Goal: Register for event/course

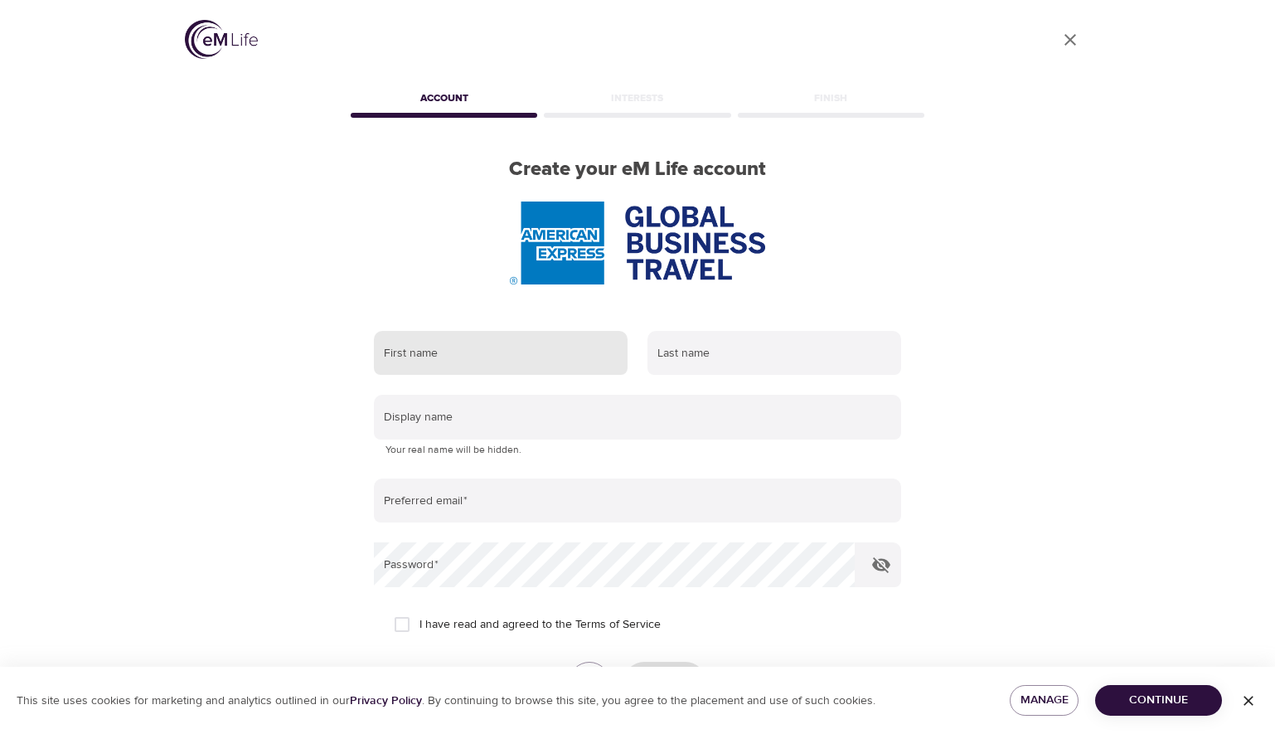
click at [547, 343] on input "text" at bounding box center [501, 353] width 254 height 45
type input "[PERSON_NAME]"
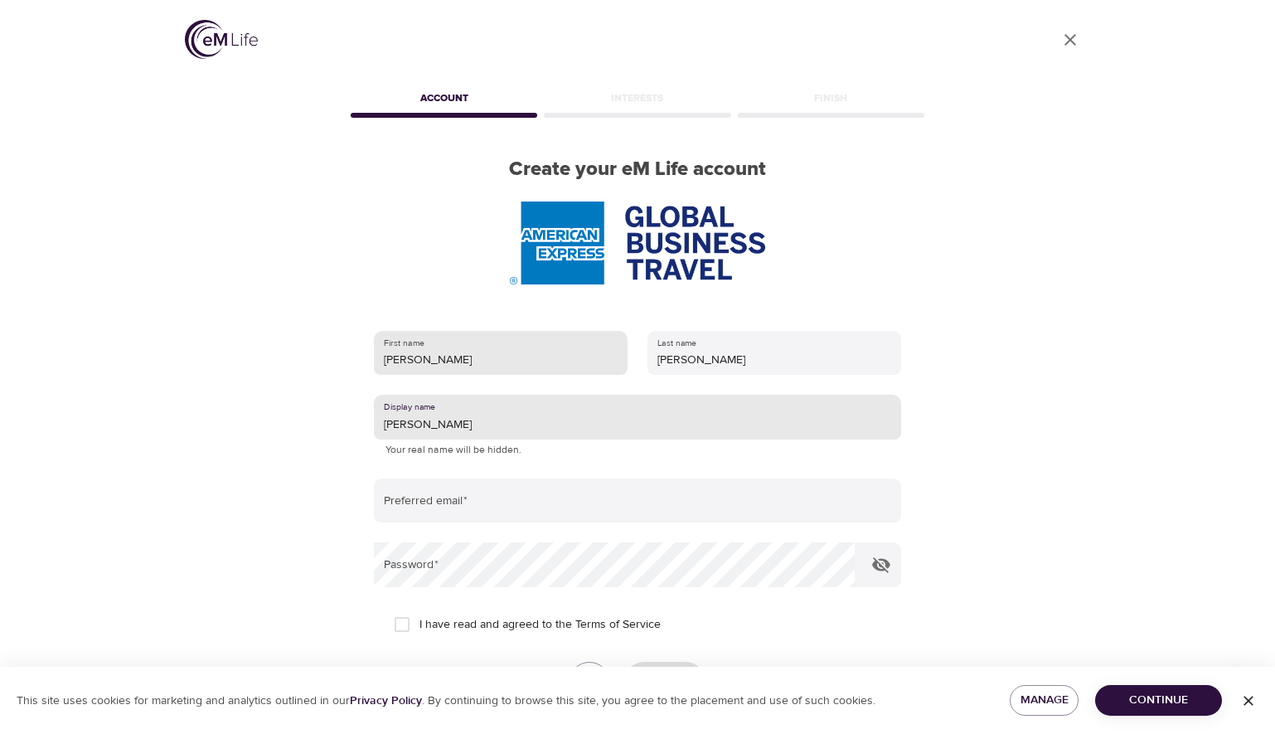
type input "[PERSON_NAME]"
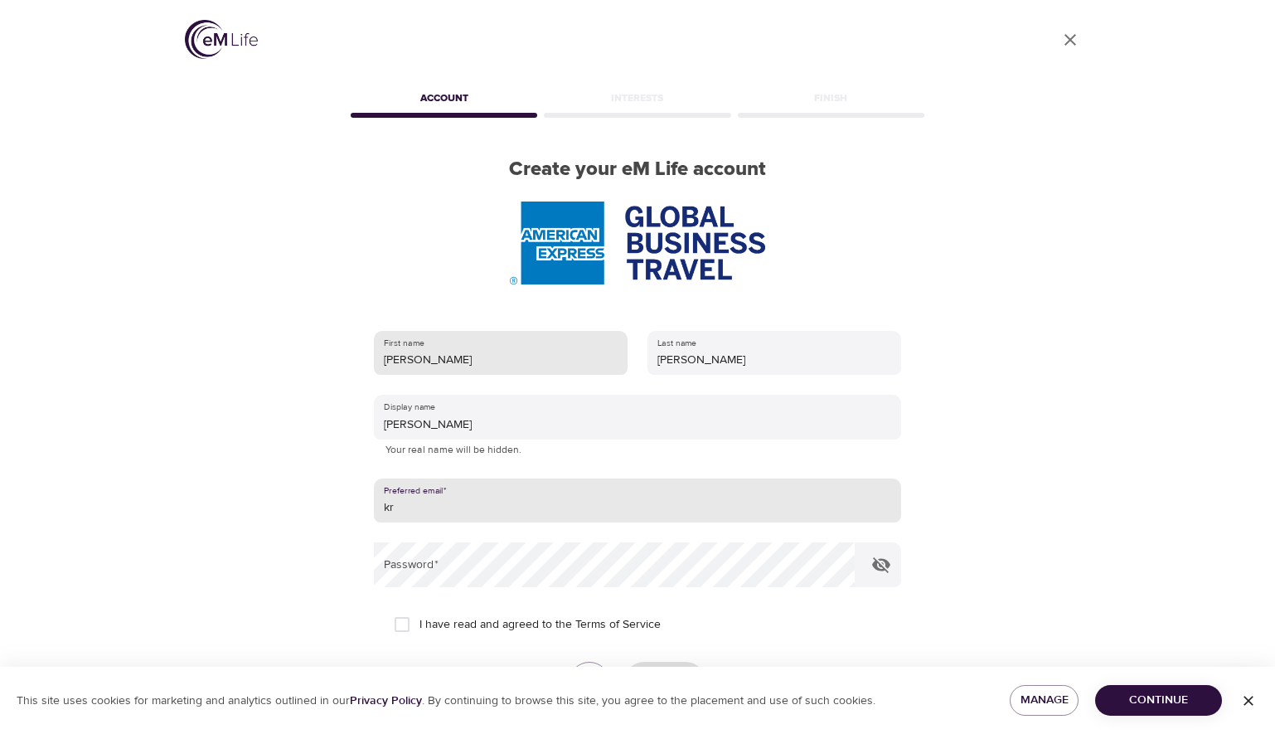
type input "k"
type input "[EMAIL_ADDRESS][DOMAIN_NAME]"
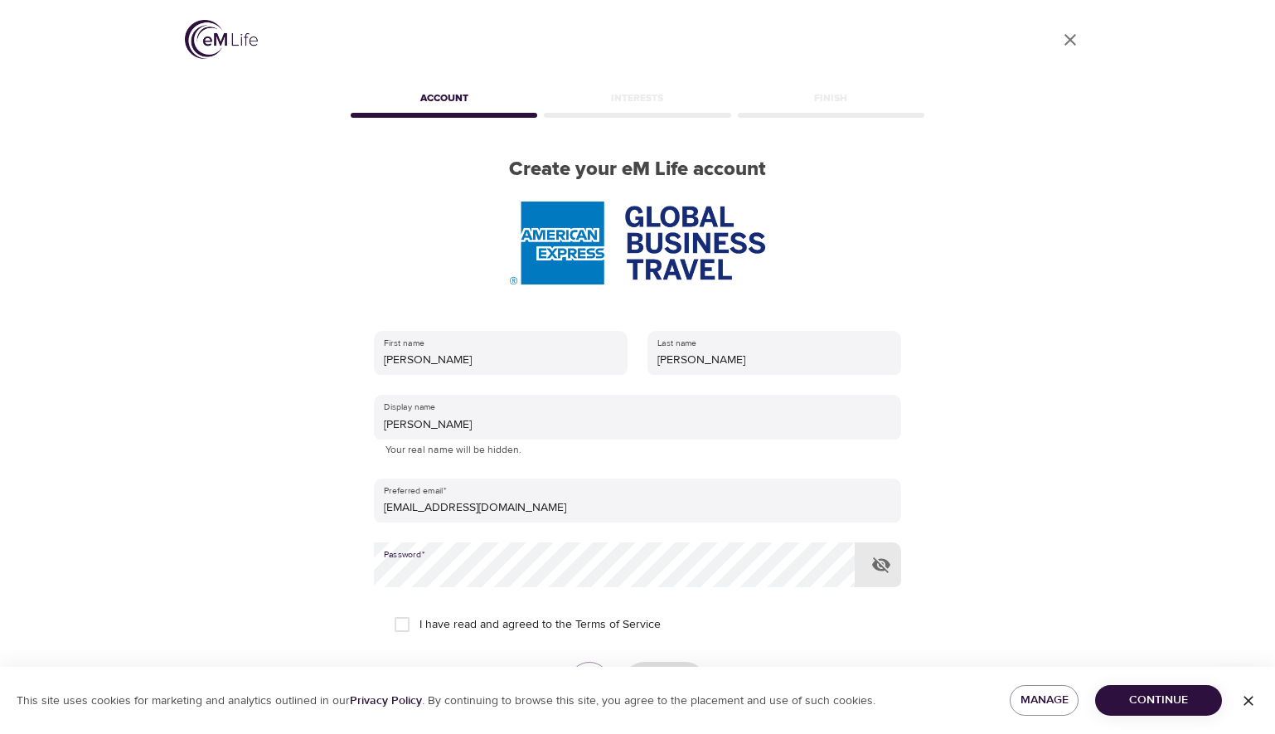
click at [403, 620] on input "I have read and agreed to the Terms of Service" at bounding box center [402, 624] width 35 height 35
checkbox input "true"
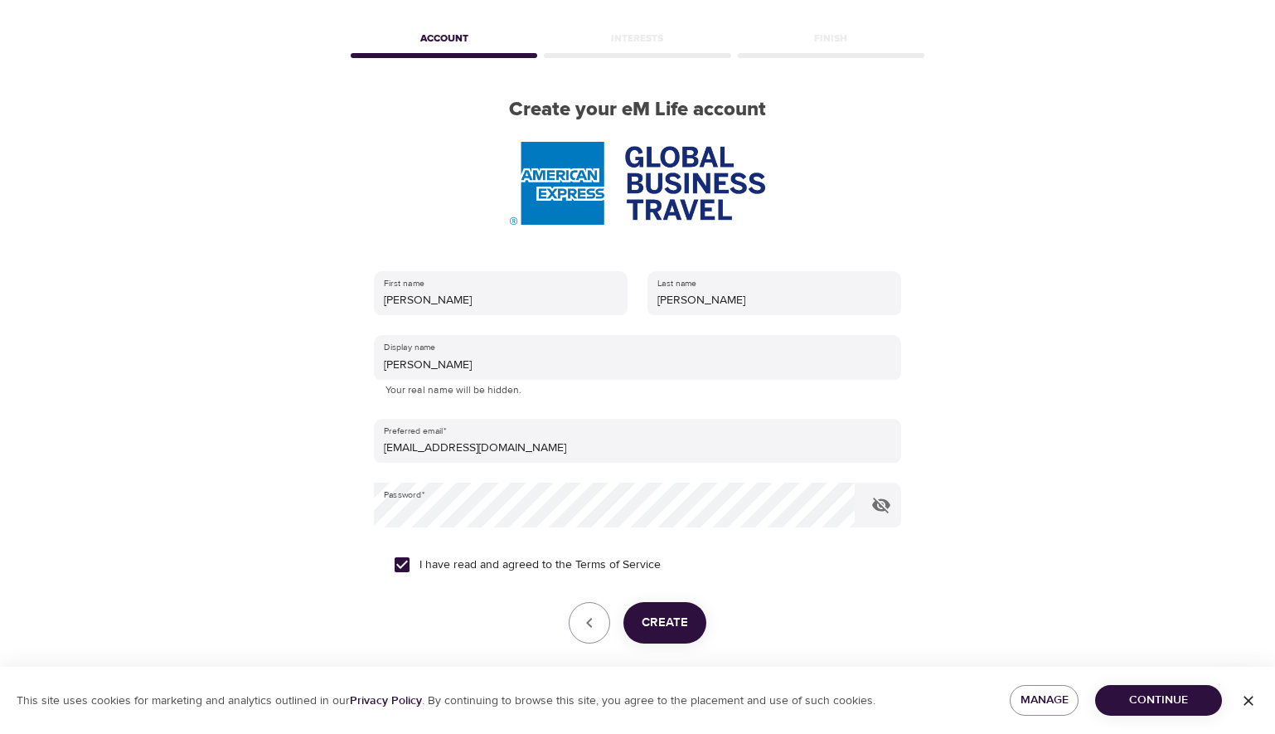
scroll to position [127, 0]
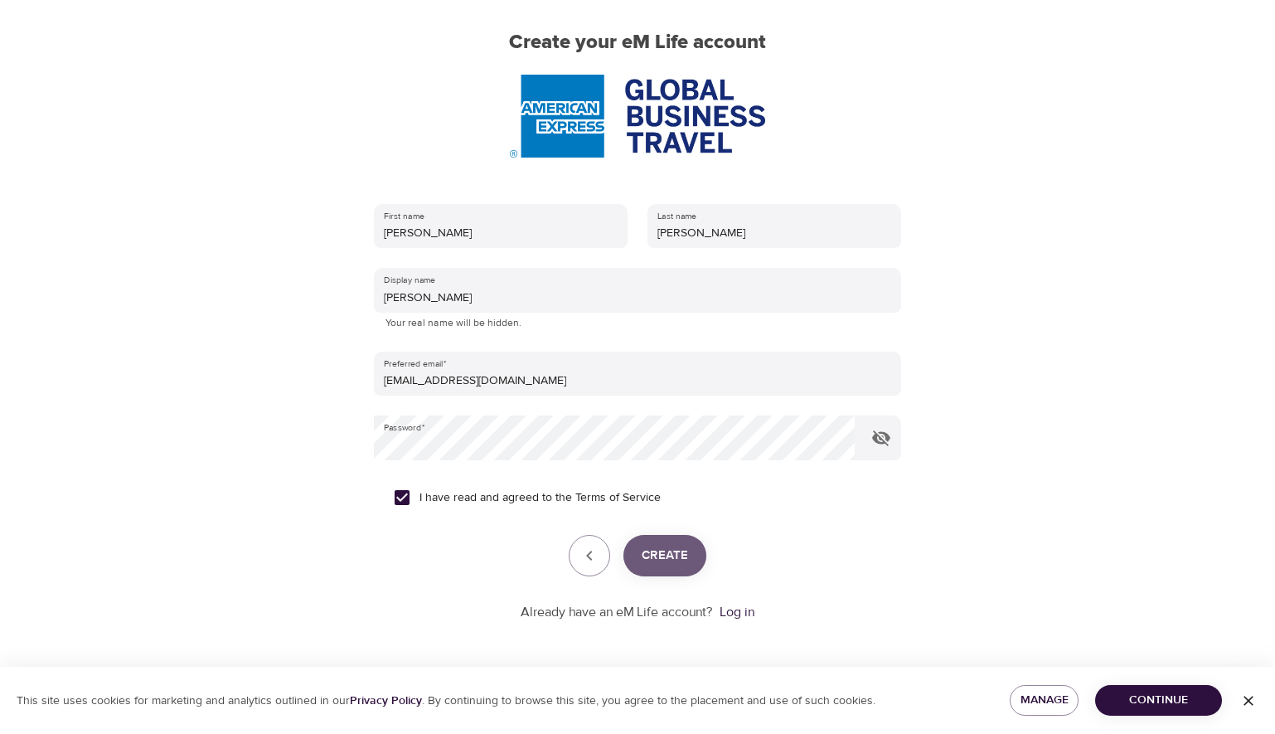
click at [676, 560] on span "Create" at bounding box center [665, 556] width 46 height 22
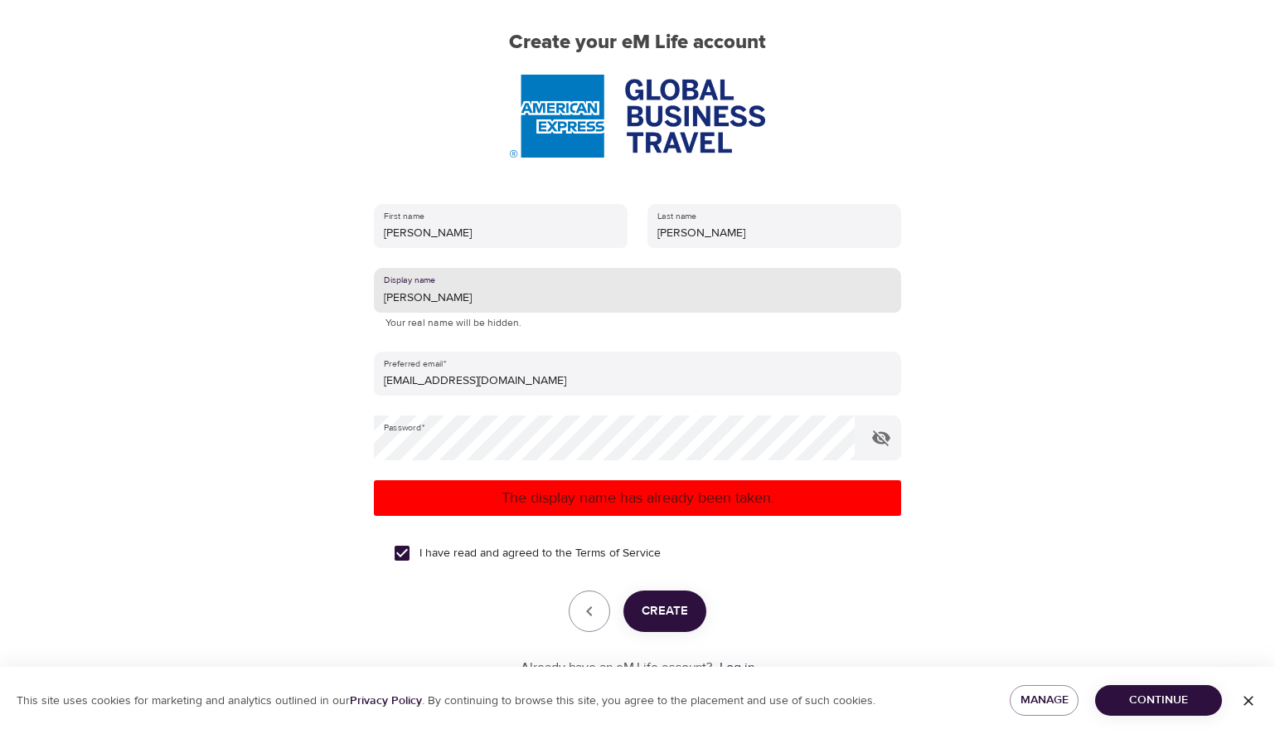
drag, startPoint x: 440, startPoint y: 293, endPoint x: 352, endPoint y: 294, distance: 87.9
click at [352, 294] on div "First name [PERSON_NAME] Last name [PERSON_NAME] Display name [PERSON_NAME] You…" at bounding box center [637, 440] width 580 height 527
type input "Krisrb13"
click at [668, 609] on span "Create" at bounding box center [665, 611] width 46 height 22
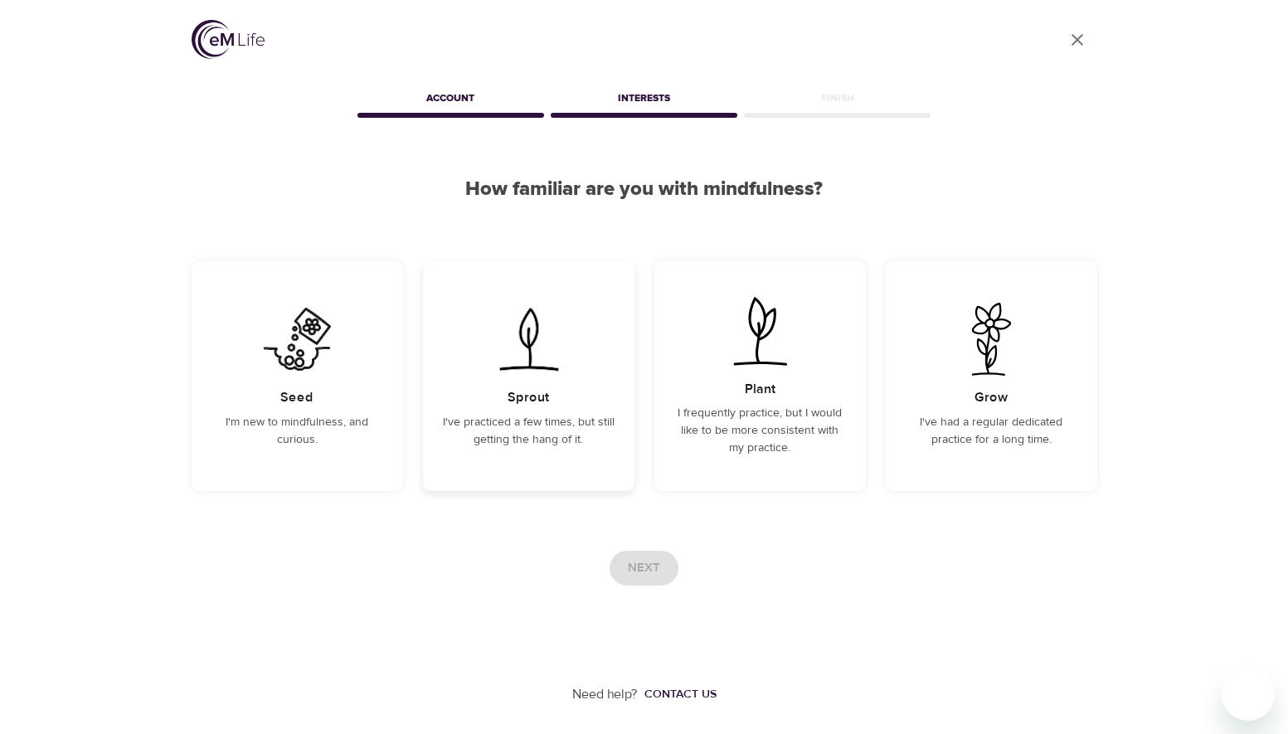
click at [546, 435] on p "I've practiced a few times, but still getting the hang of it." at bounding box center [529, 431] width 172 height 35
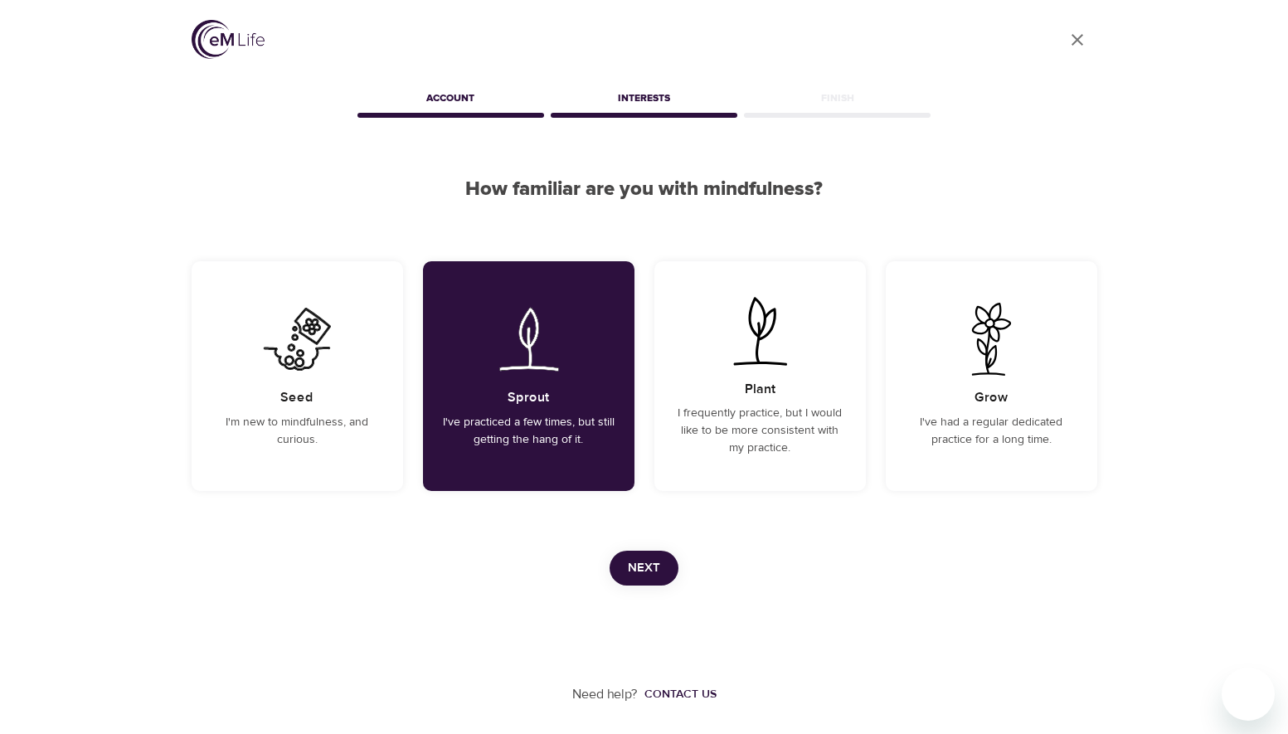
click at [646, 572] on span "Next" at bounding box center [644, 568] width 32 height 22
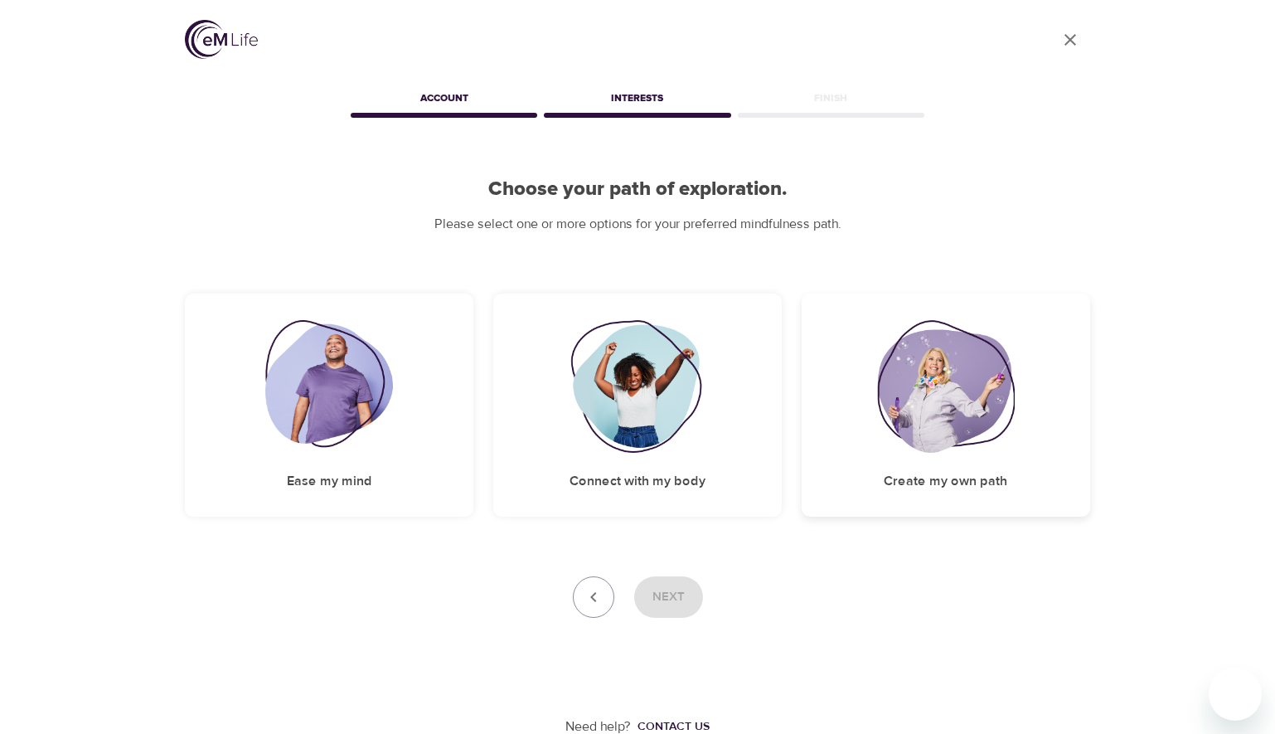
click at [964, 430] on img at bounding box center [946, 386] width 138 height 133
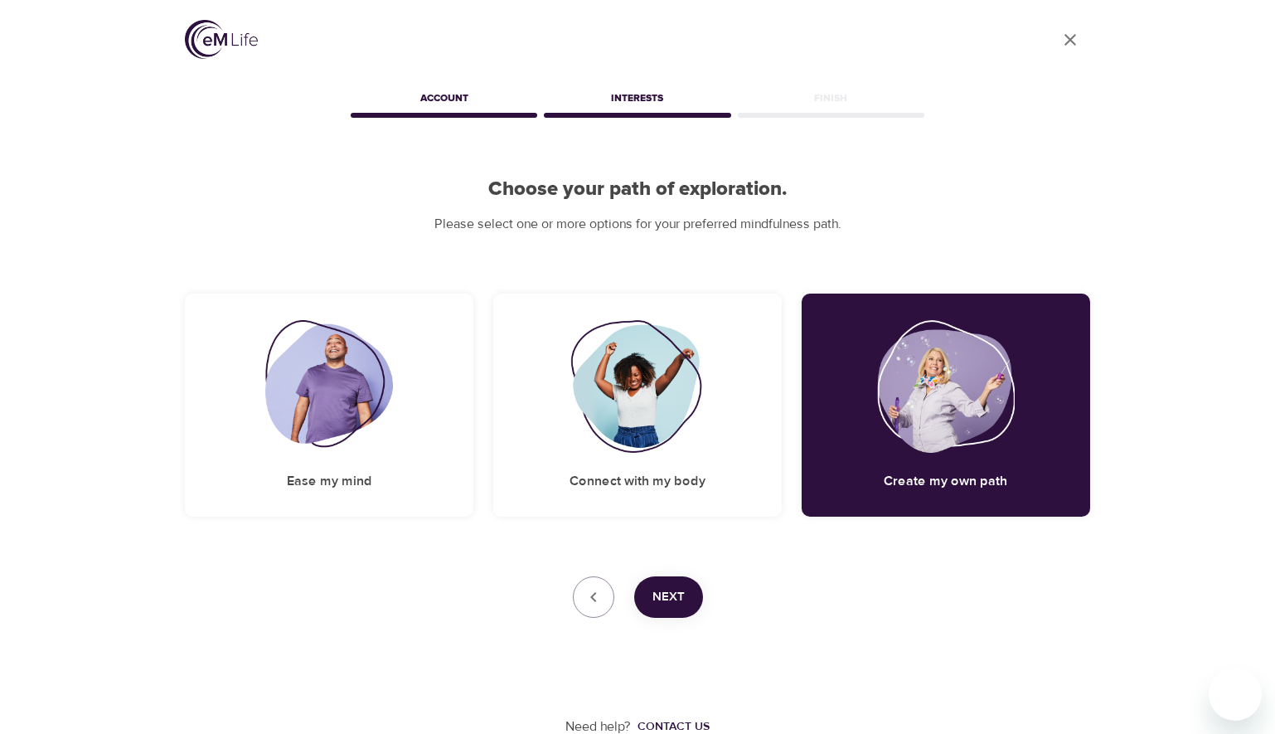
click at [663, 602] on span "Next" at bounding box center [669, 597] width 32 height 22
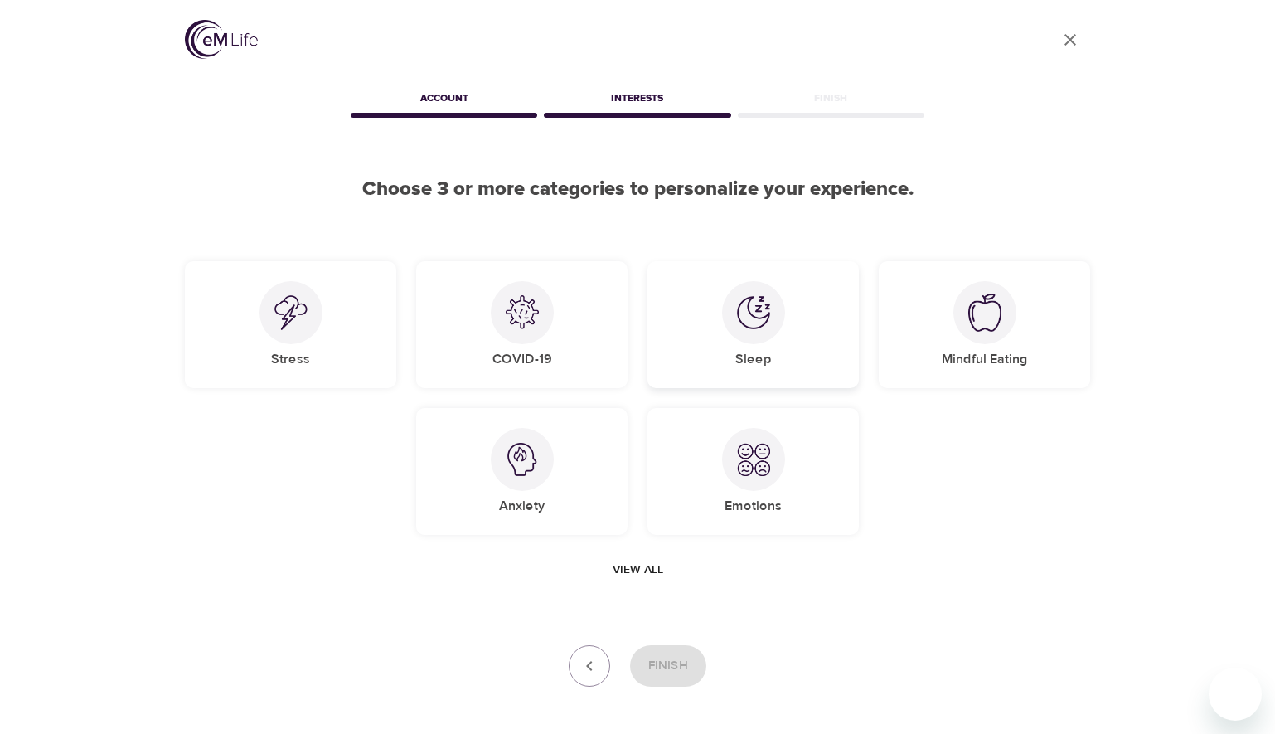
click at [755, 322] on img at bounding box center [753, 312] width 33 height 33
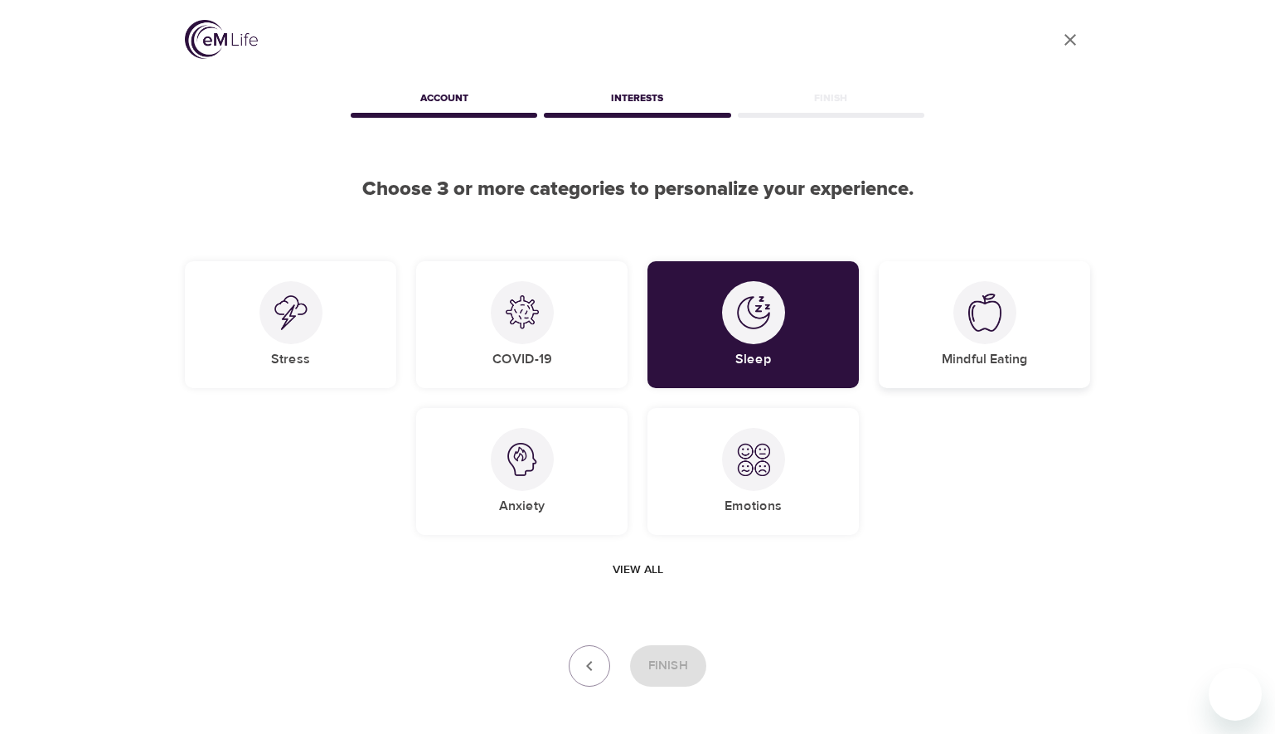
click at [1002, 313] on div at bounding box center [985, 312] width 63 height 63
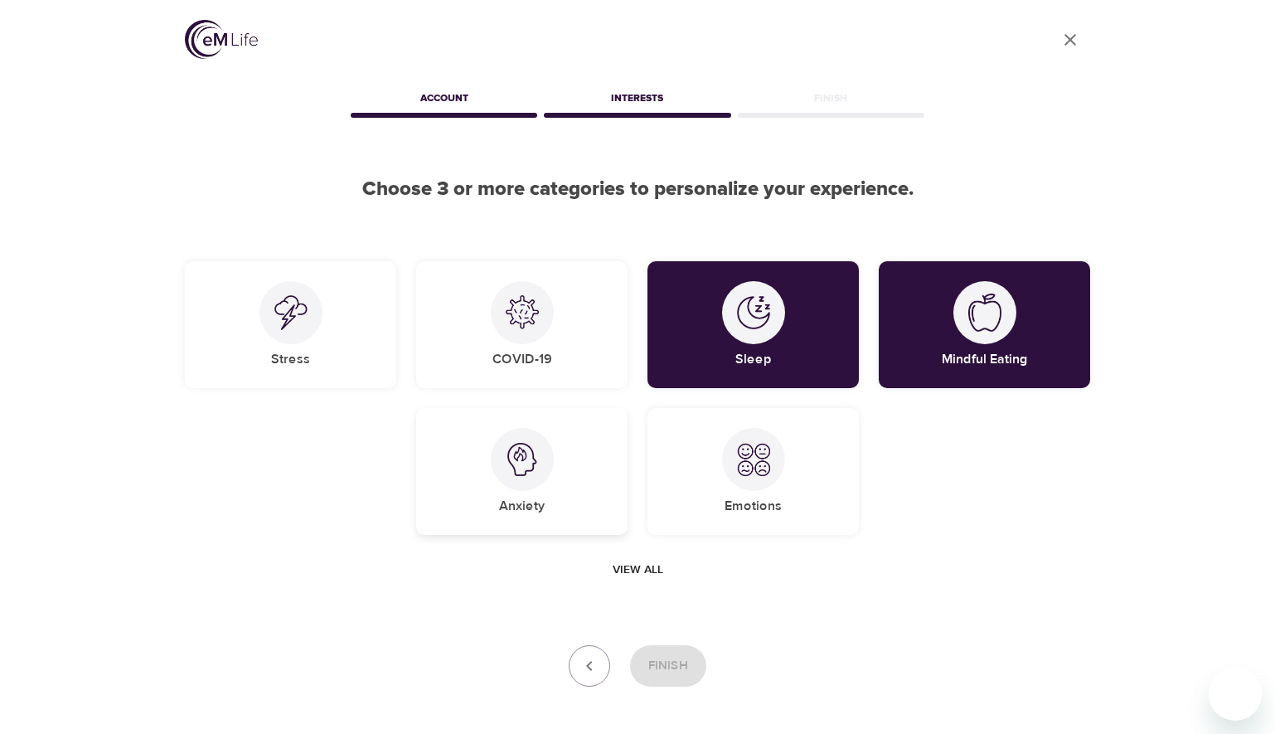
click at [514, 476] on div at bounding box center [522, 459] width 63 height 63
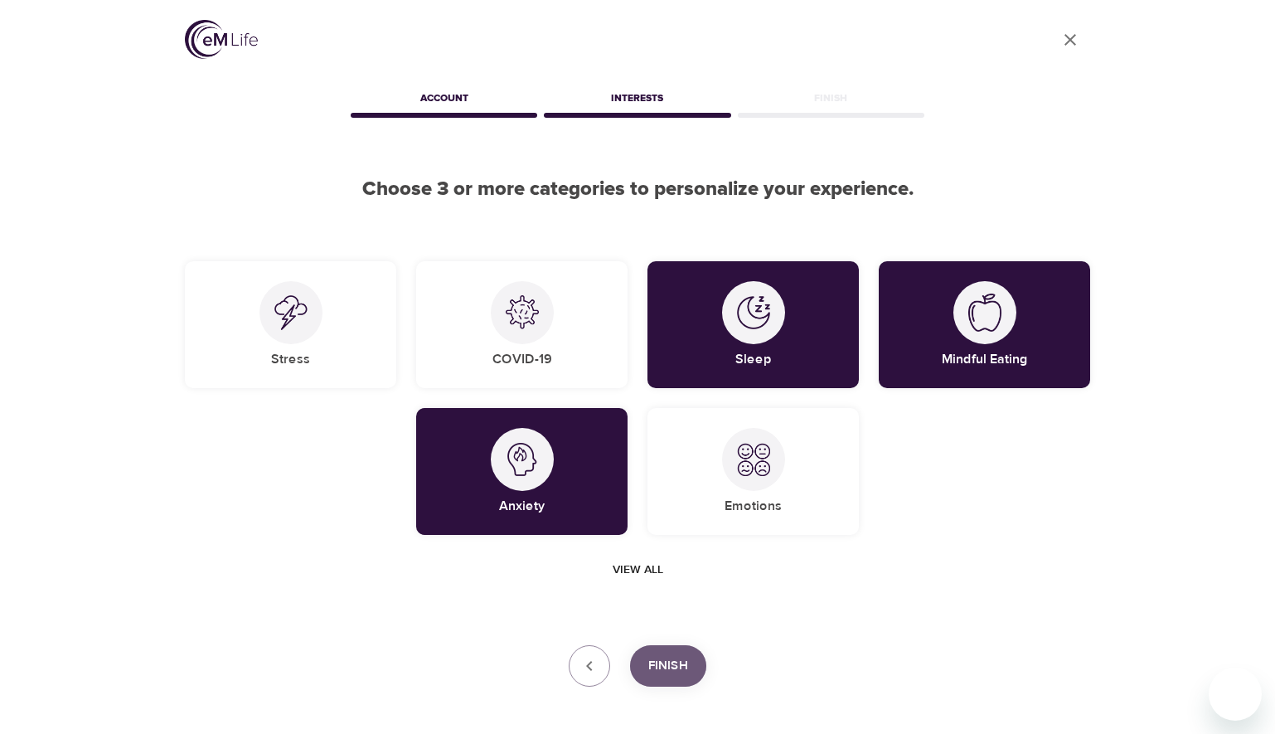
click at [677, 665] on span "Finish" at bounding box center [668, 666] width 40 height 22
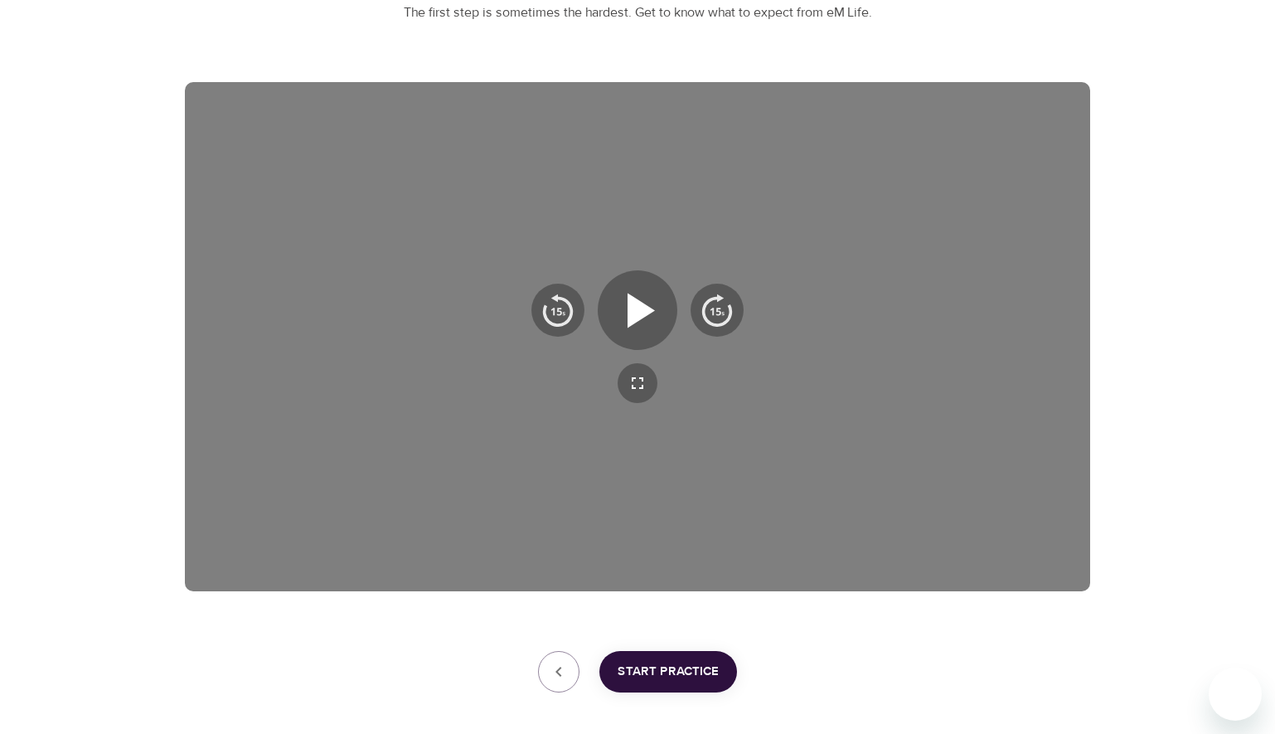
scroll to position [249, 0]
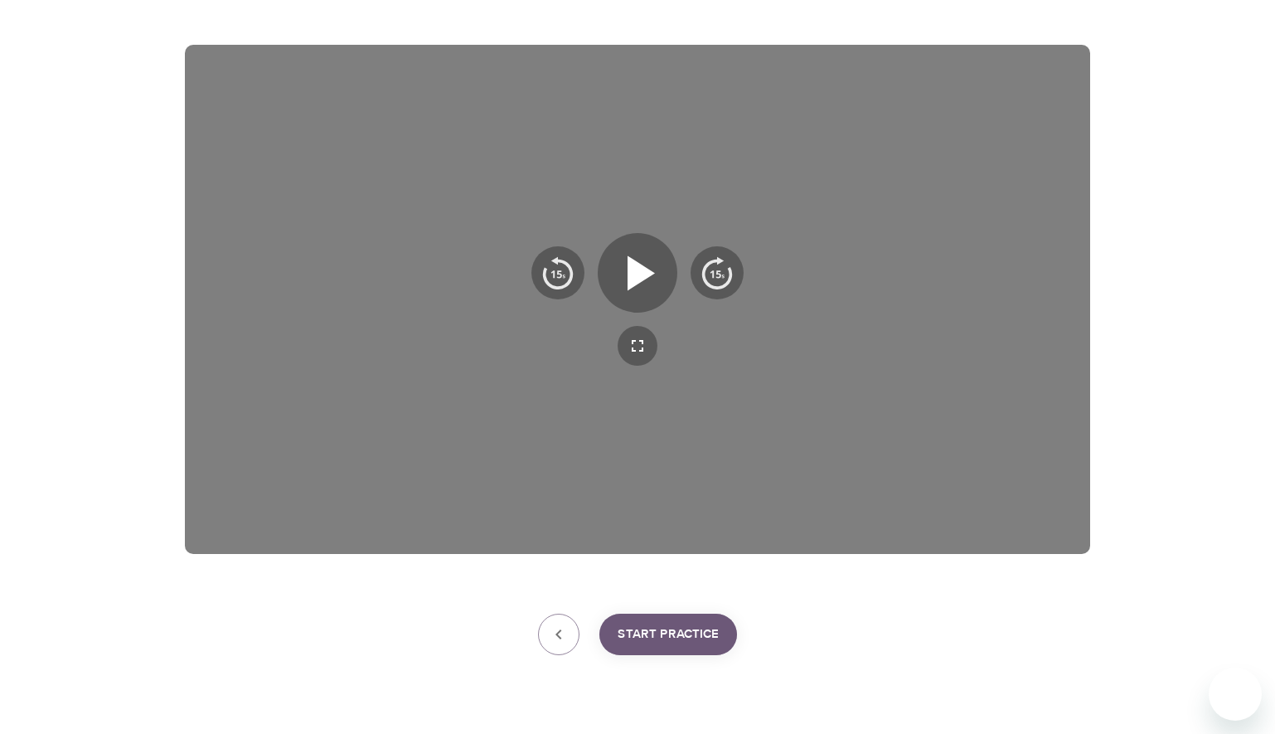
click at [651, 640] on span "Start Practice" at bounding box center [668, 635] width 101 height 22
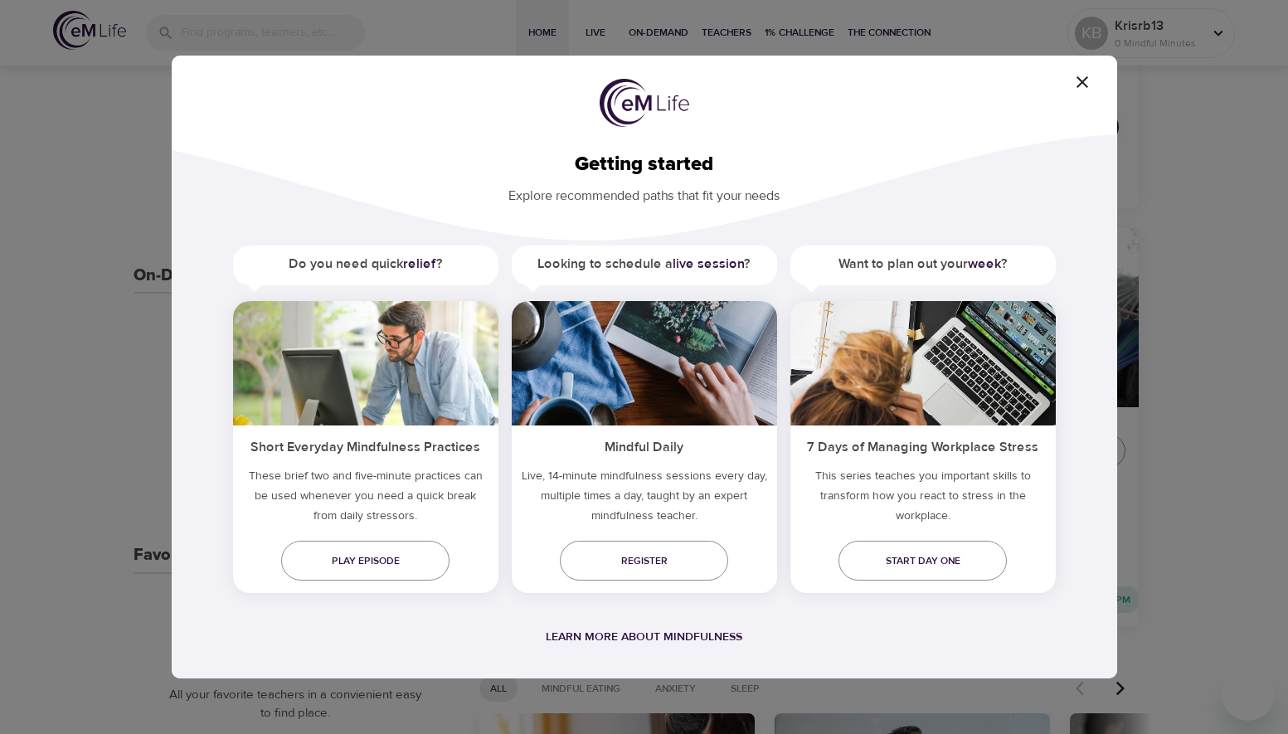
click at [1086, 77] on icon "button" at bounding box center [1082, 82] width 20 height 20
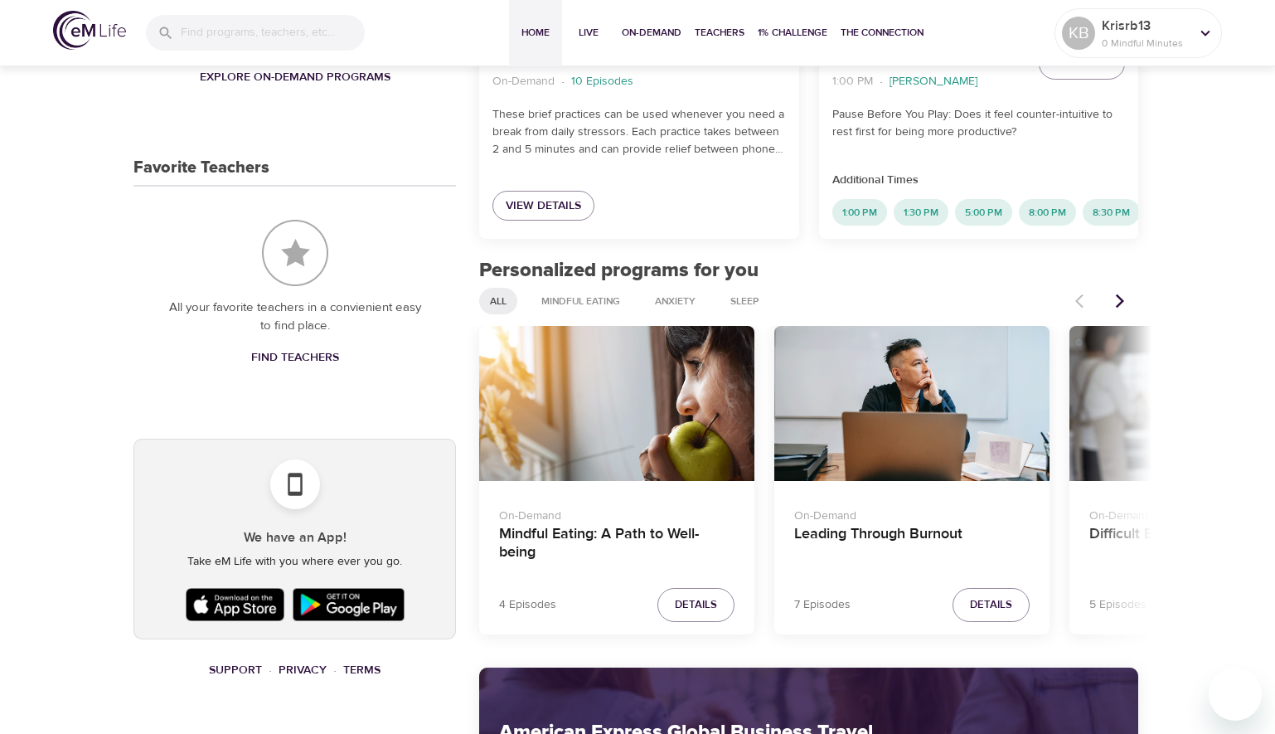
scroll to position [746, 0]
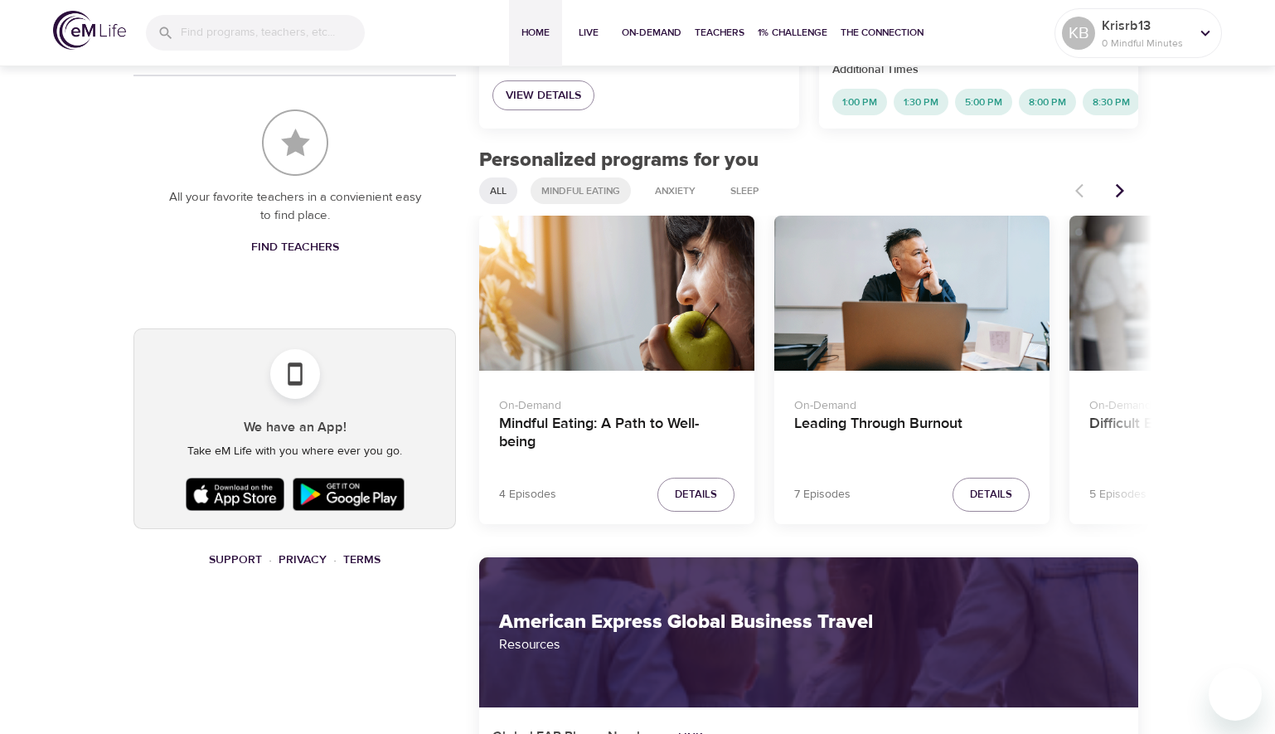
click at [600, 198] on span "Mindful Eating" at bounding box center [581, 191] width 99 height 14
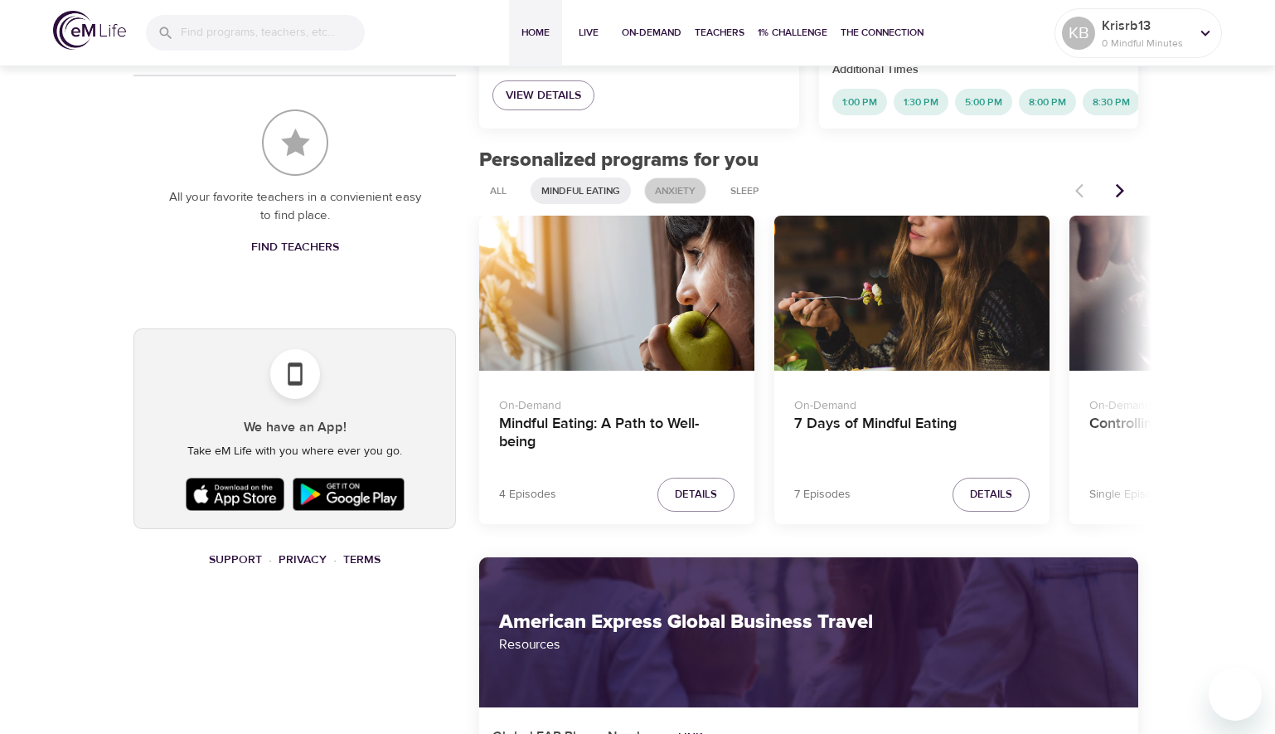
click at [690, 198] on span "Anxiety" at bounding box center [675, 191] width 61 height 14
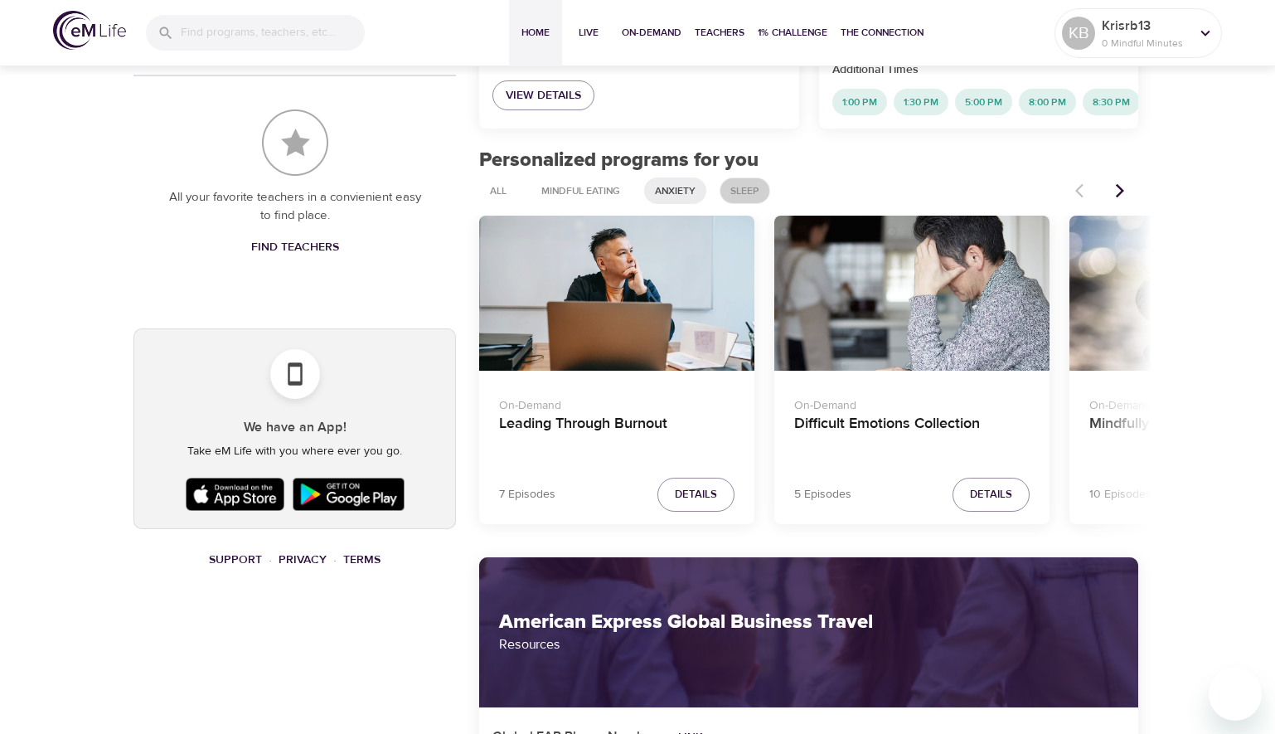
click at [742, 198] on span "Sleep" at bounding box center [745, 191] width 49 height 14
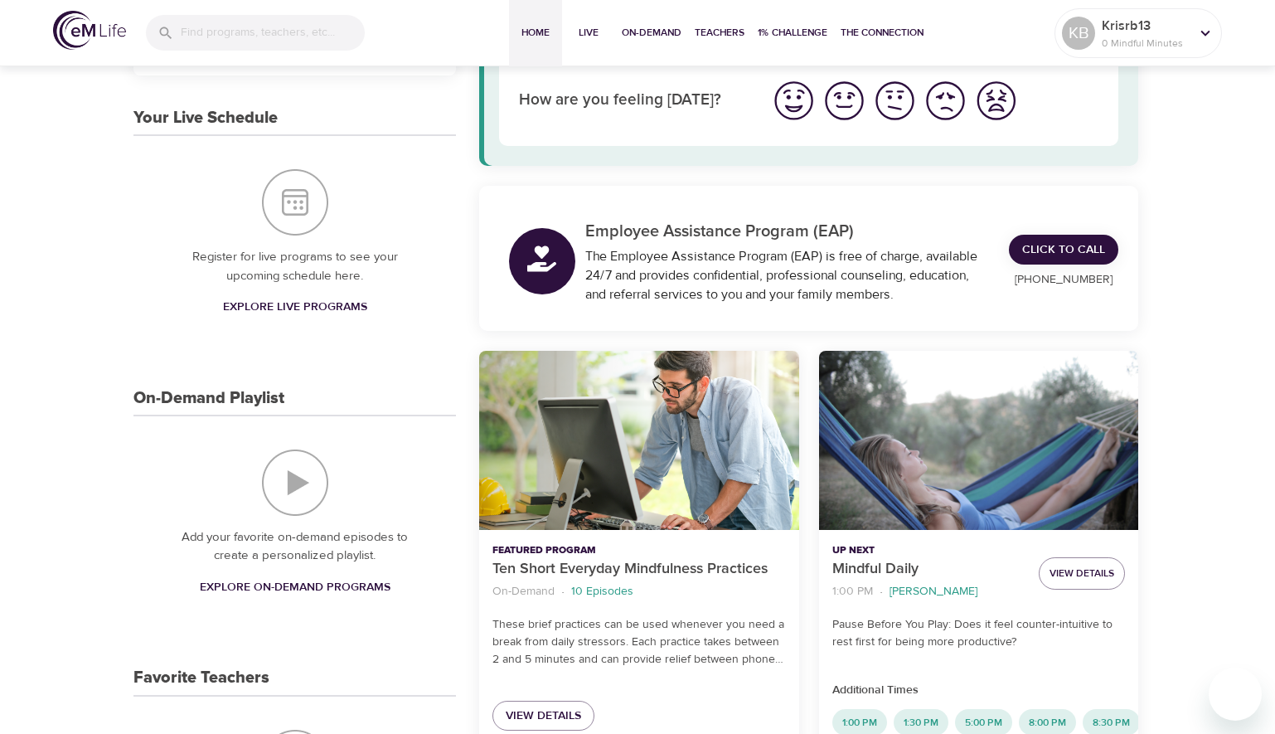
scroll to position [0, 0]
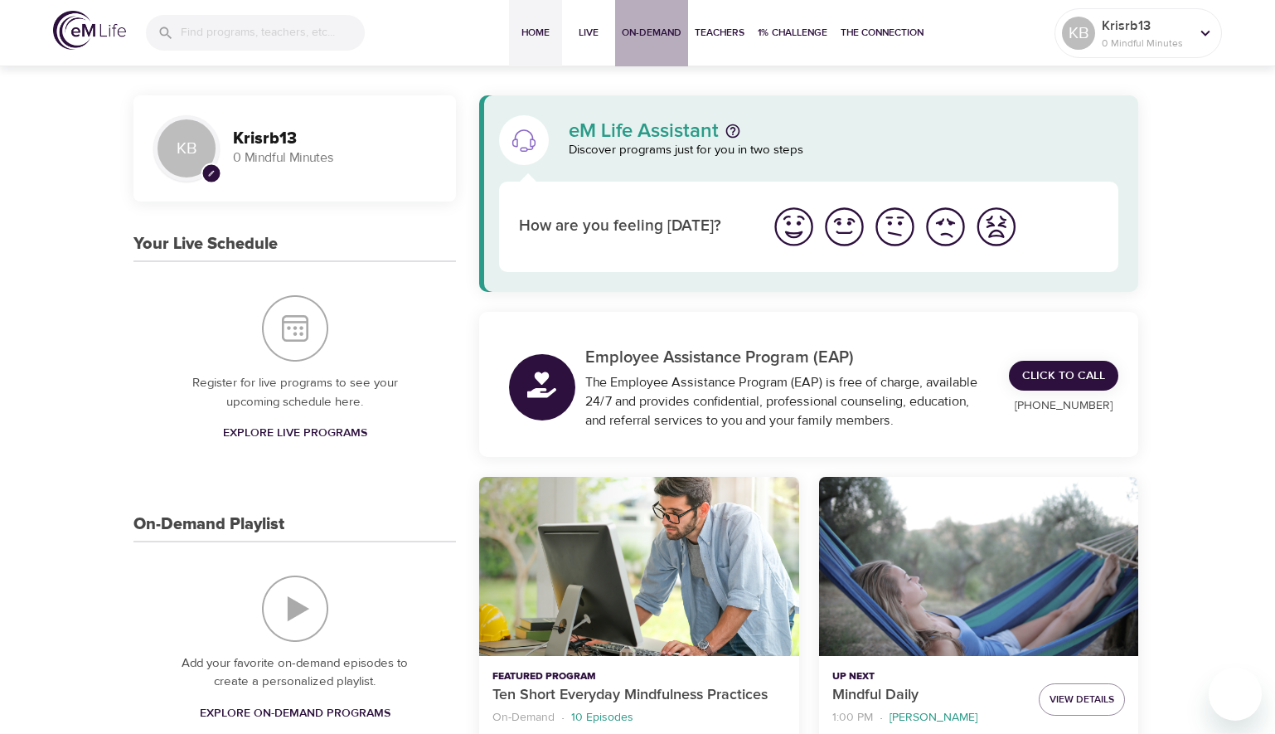
click at [664, 34] on span "On-Demand" at bounding box center [652, 32] width 60 height 17
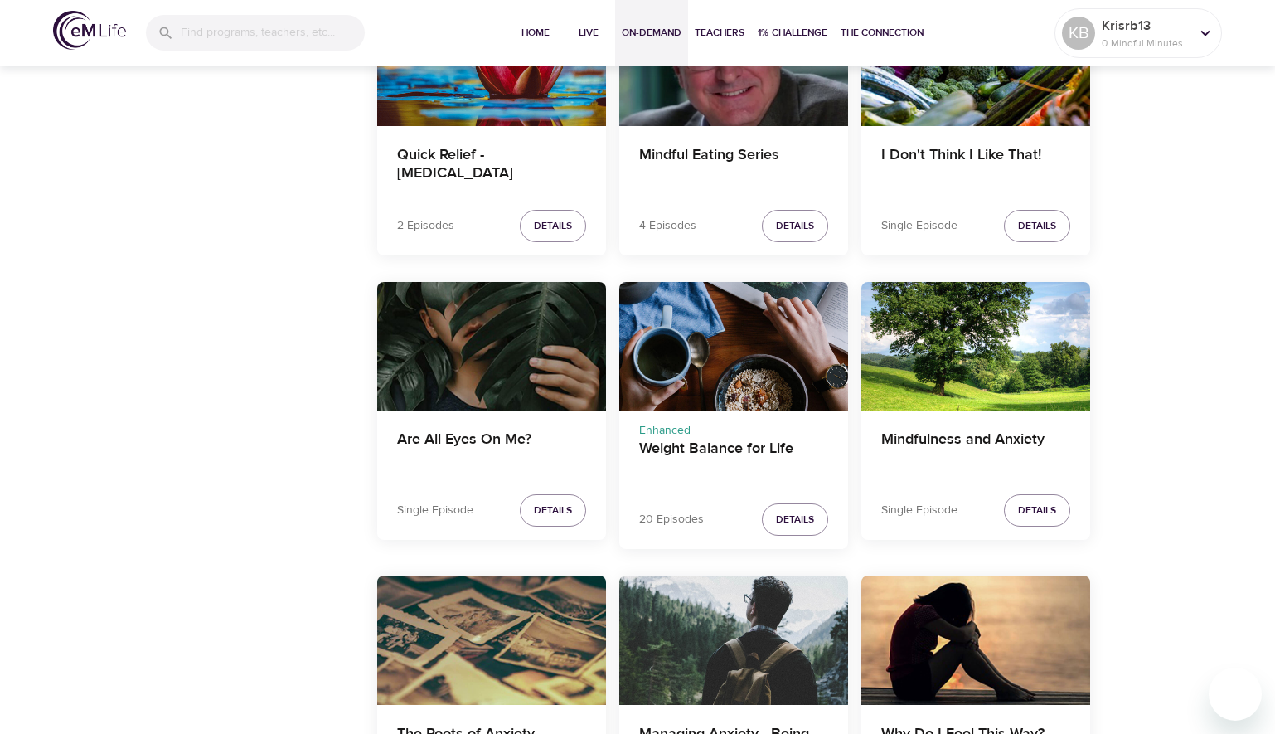
scroll to position [1741, 0]
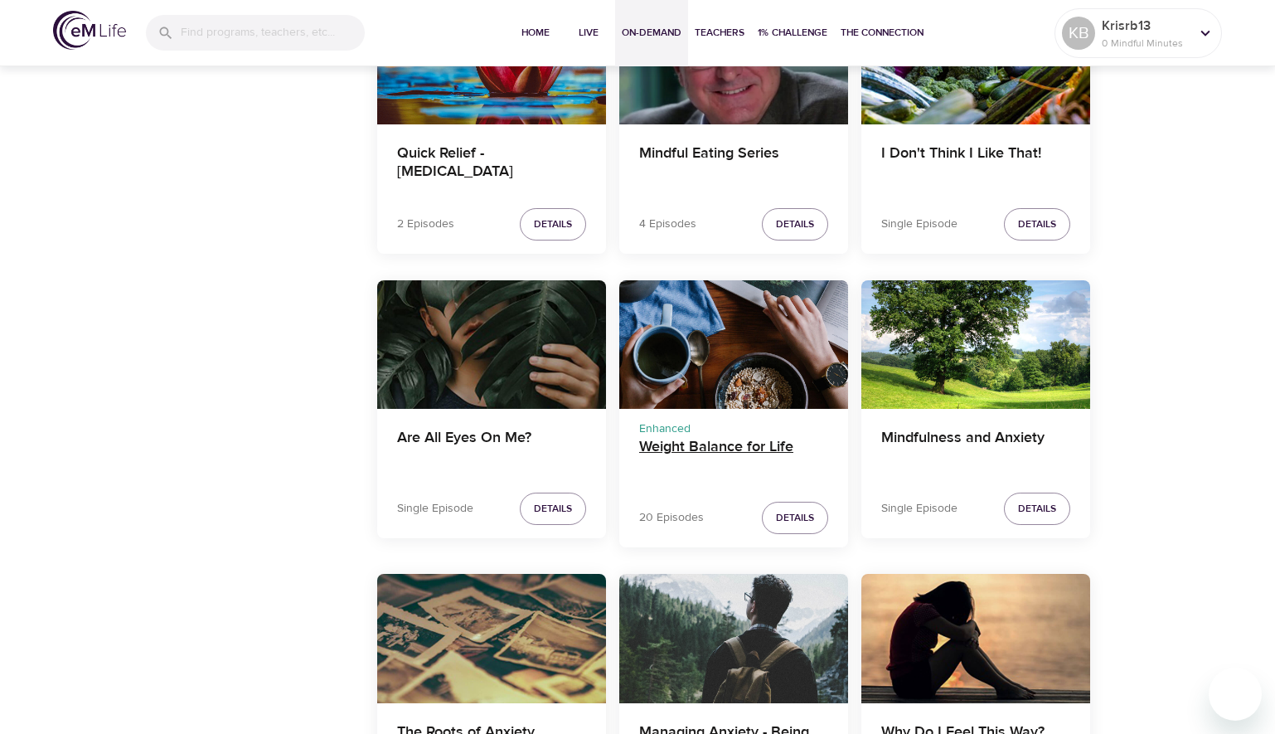
click at [774, 448] on h4 "Weight Balance for Life" at bounding box center [733, 458] width 189 height 40
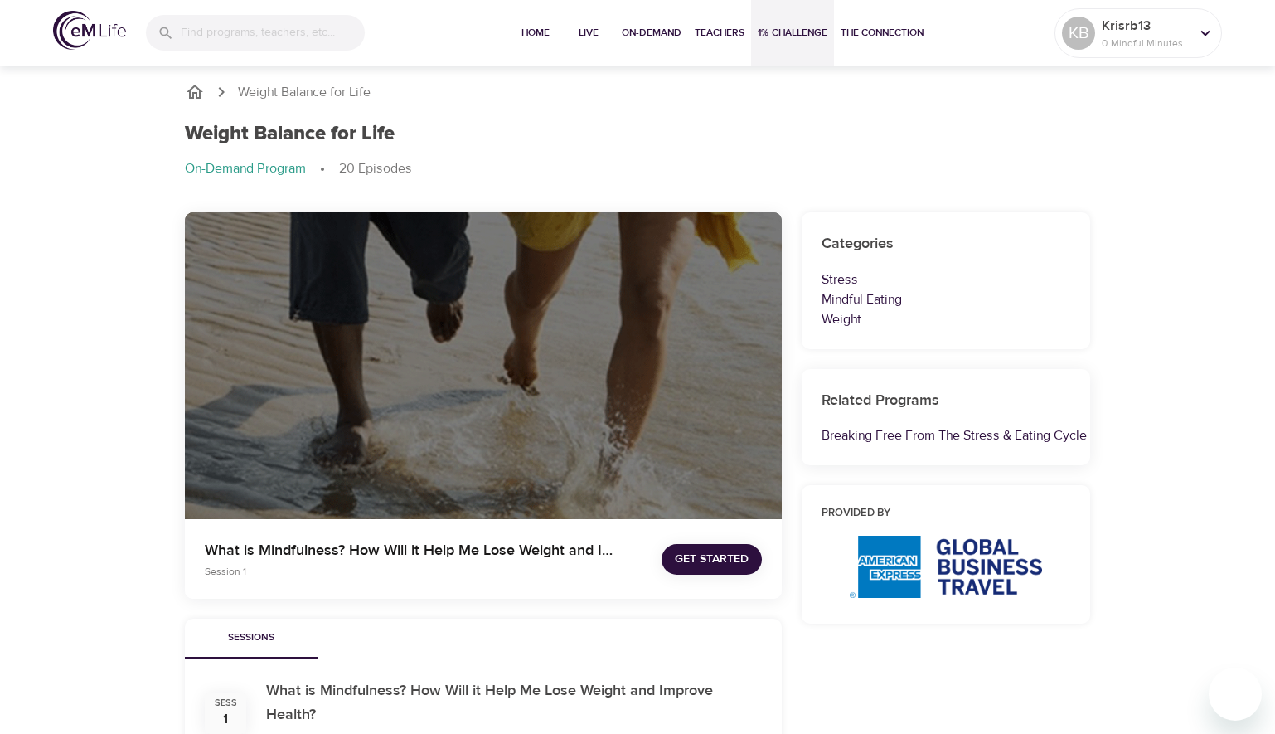
click at [792, 34] on span "1% Challenge" at bounding box center [793, 32] width 70 height 17
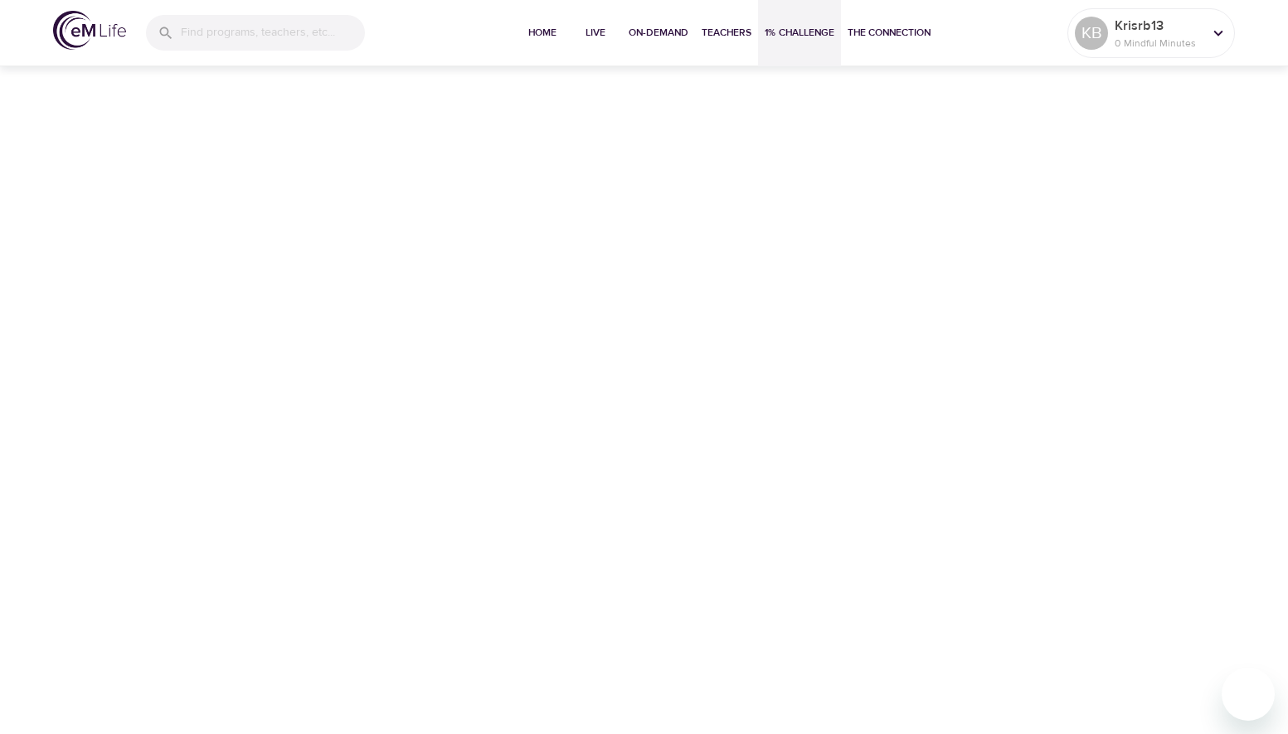
click at [82, 33] on img at bounding box center [89, 30] width 73 height 39
